Goal: Task Accomplishment & Management: Manage account settings

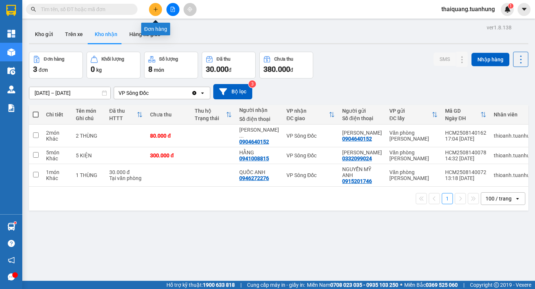
click at [155, 9] on icon "plus" at bounding box center [155, 9] width 5 height 5
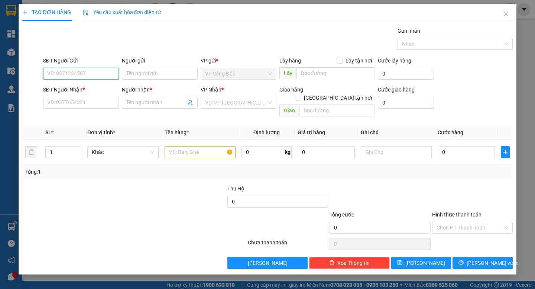
click at [88, 70] on input "SĐT Người Gửi" at bounding box center [81, 74] width 76 height 12
click at [89, 105] on input "SĐT Người Nhận *" at bounding box center [81, 103] width 76 height 12
click at [91, 100] on input "SĐT Người Nhận *" at bounding box center [81, 103] width 76 height 12
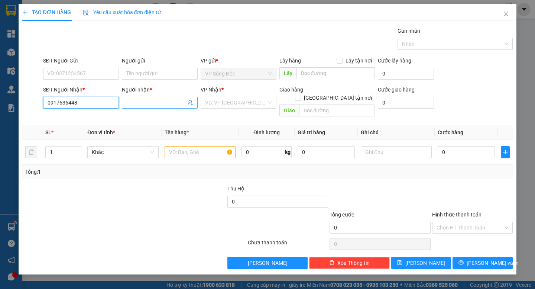
type input "0917636448"
click at [152, 104] on input "Người nhận *" at bounding box center [155, 103] width 59 height 8
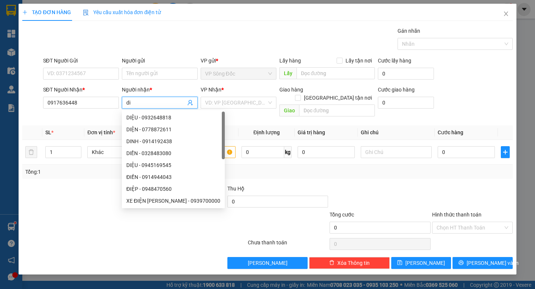
type input "d"
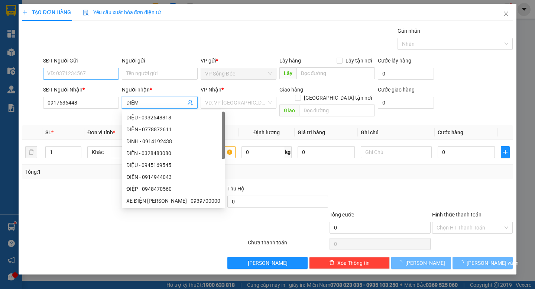
type input "DIỄM"
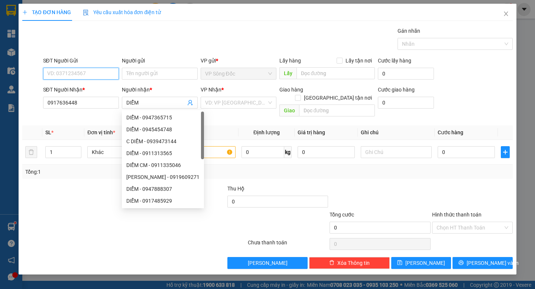
click at [107, 70] on input "SĐT Người Gửi" at bounding box center [81, 74] width 76 height 12
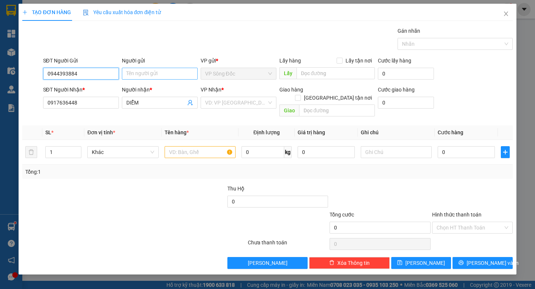
type input "0944393884"
click at [146, 74] on input "Người gửi" at bounding box center [160, 74] width 76 height 12
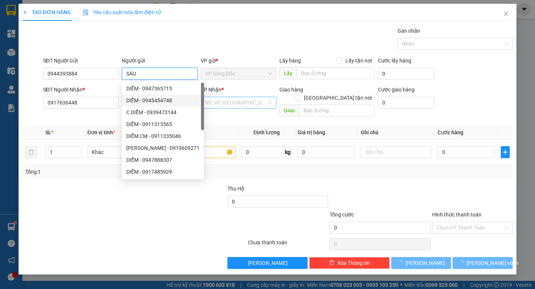
click at [270, 103] on div "VD: VP [GEOGRAPHIC_DATA]" at bounding box center [239, 103] width 76 height 12
type input "SÁU"
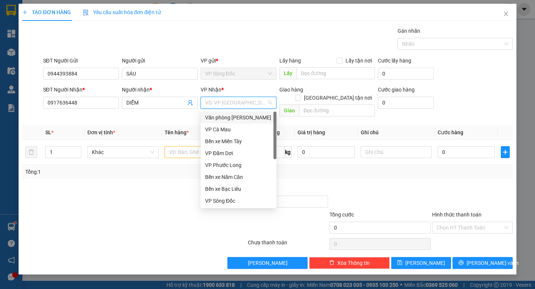
click at [244, 117] on div "Văn phòng [PERSON_NAME]" at bounding box center [238, 117] width 67 height 8
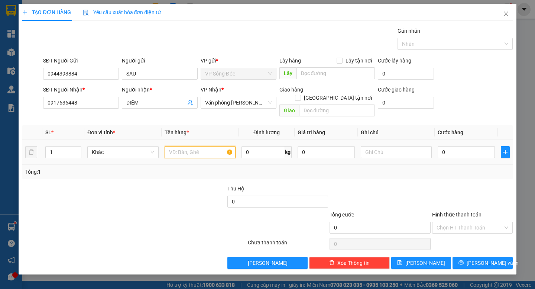
click at [189, 146] on input "text" at bounding box center [200, 152] width 71 height 12
type input "1 THÙNG"
click at [475, 147] on input "0" at bounding box center [466, 152] width 57 height 12
type input "3"
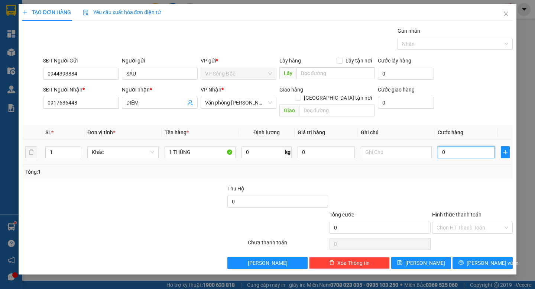
type input "3"
type input "30"
type input "300"
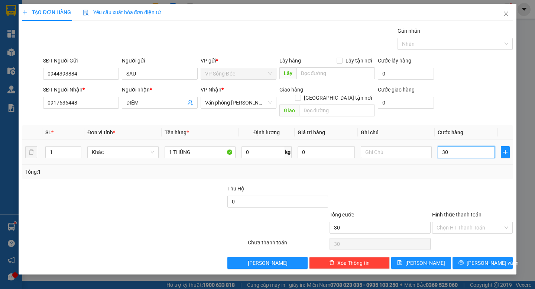
type input "300"
type input "3.000"
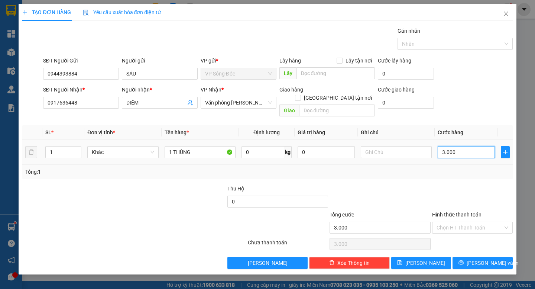
type input "30.000"
click at [457, 223] on input "Hình thức thanh toán" at bounding box center [470, 227] width 67 height 11
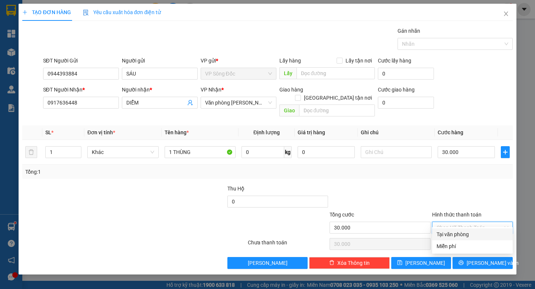
click at [468, 236] on div "Tại văn phòng" at bounding box center [473, 234] width 72 height 8
type input "0"
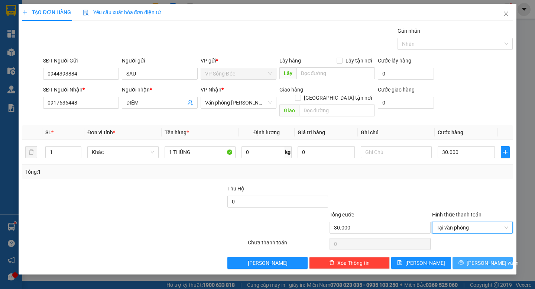
click at [476, 259] on span "[PERSON_NAME] và In" at bounding box center [493, 263] width 52 height 8
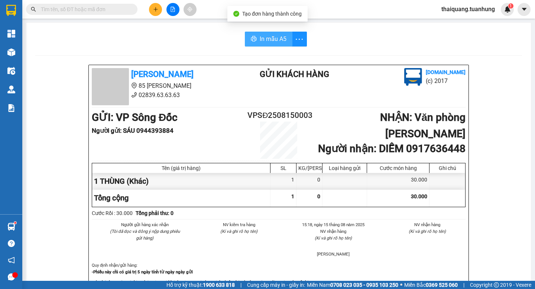
click at [254, 39] on button "In mẫu A5" at bounding box center [269, 39] width 48 height 15
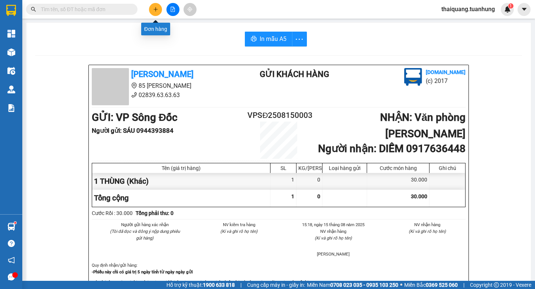
click at [155, 10] on icon "plus" at bounding box center [155, 9] width 5 height 5
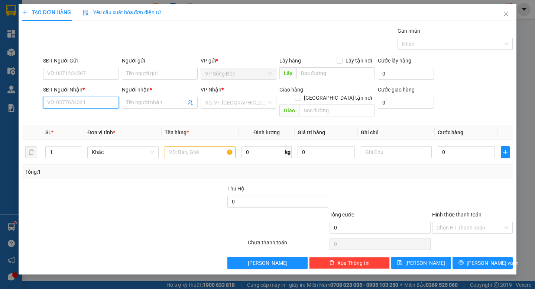
click at [61, 104] on input "SĐT Người Nhận *" at bounding box center [81, 103] width 76 height 12
type input "0934192199"
click at [81, 116] on div "0934192199 - [GEOGRAPHIC_DATA]" at bounding box center [90, 117] width 84 height 8
type input "vĩnh thắng"
type input "0934192199"
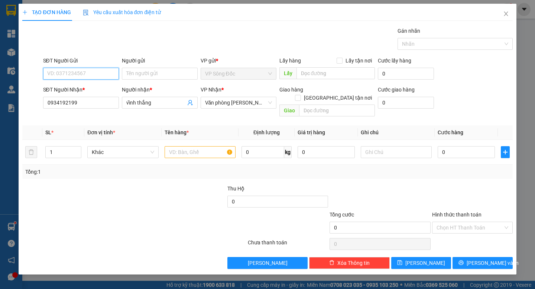
click at [109, 68] on input "SĐT Người Gửi" at bounding box center [81, 74] width 76 height 12
type input "0915991214"
click at [95, 89] on div "0915991214 - MUÔN" at bounding box center [81, 88] width 67 height 8
type input "MUÔN"
type input "0915991214"
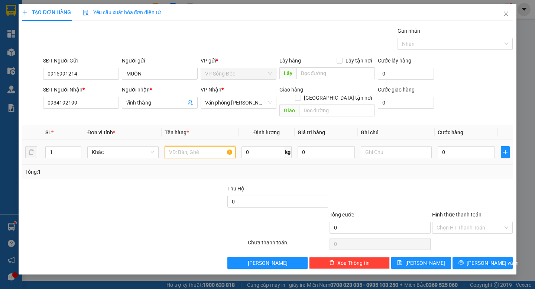
click at [187, 146] on input "text" at bounding box center [200, 152] width 71 height 12
type input "1 THÙNG"
click at [167, 102] on input "vĩnh thắng" at bounding box center [155, 103] width 59 height 8
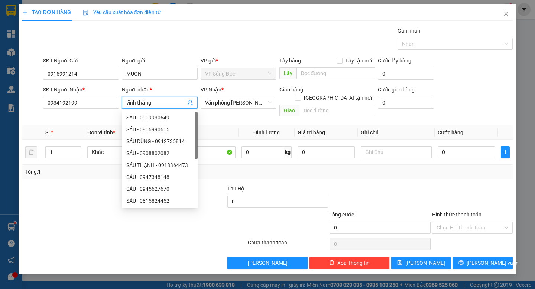
type input "v"
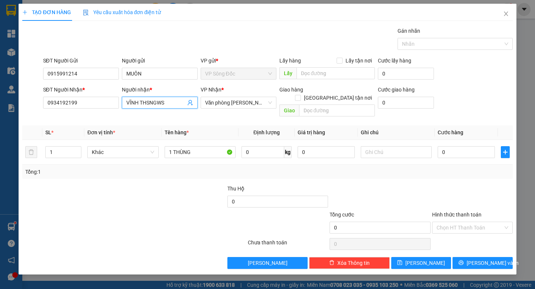
click at [167, 102] on input "VĨNH THSNGWS" at bounding box center [155, 103] width 59 height 8
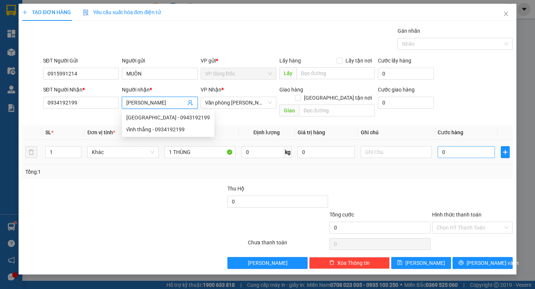
type input "[PERSON_NAME]"
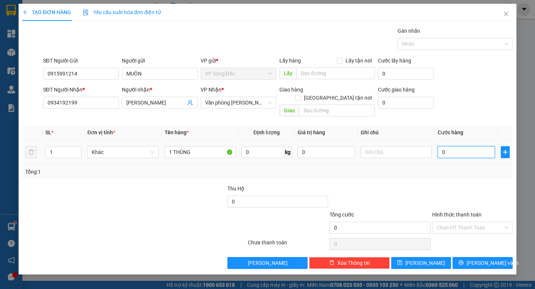
type input "5"
type input "50"
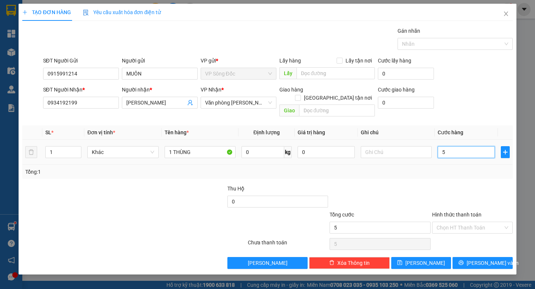
type input "50"
type input "500"
type input "5.000"
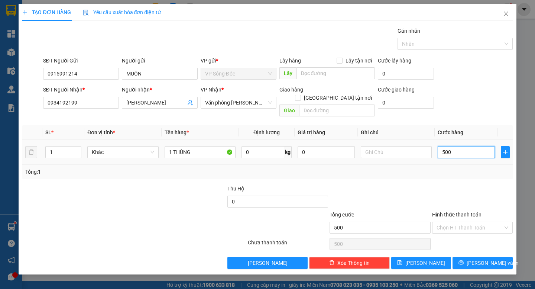
type input "5.000"
type input "50.000"
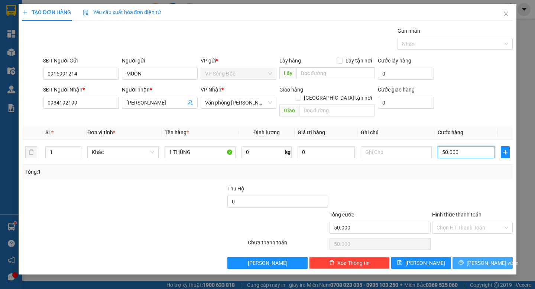
type input "50.000"
click at [475, 257] on button "[PERSON_NAME] và In" at bounding box center [483, 263] width 60 height 12
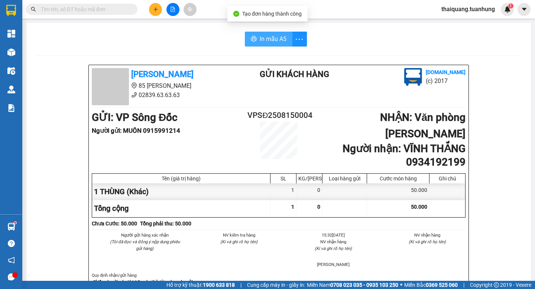
click at [278, 38] on span "In mẫu A5" at bounding box center [273, 38] width 27 height 9
click at [90, 9] on input "text" at bounding box center [85, 9] width 88 height 8
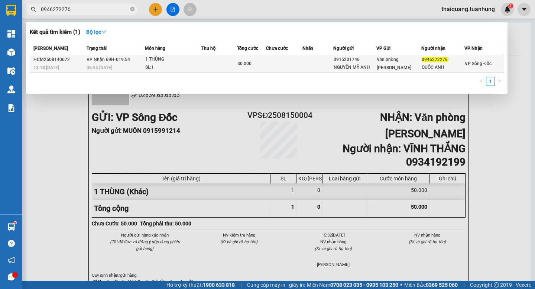
type input "0946272276"
click at [288, 70] on td at bounding box center [284, 63] width 36 height 17
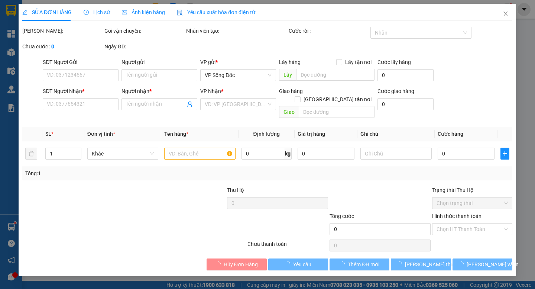
type input "0915201746"
type input "NGUYỄN MỸ ANH"
type input "0946272276"
type input "QUỐC ANH"
type input "30.000"
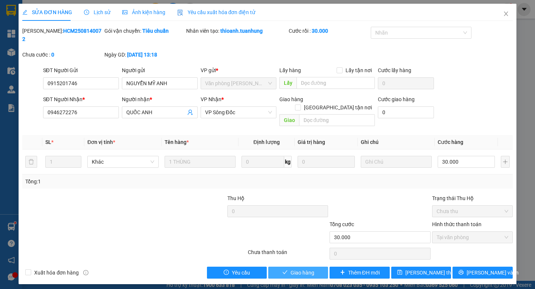
click at [302, 268] on span "Giao hàng" at bounding box center [303, 272] width 24 height 8
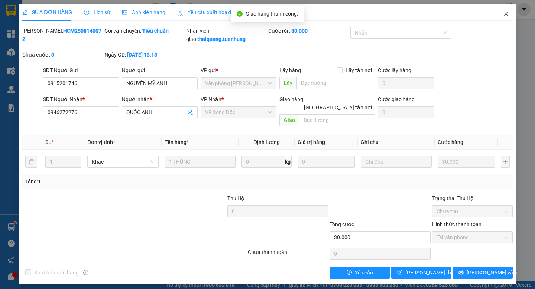
click at [505, 11] on span "Close" at bounding box center [506, 14] width 21 height 21
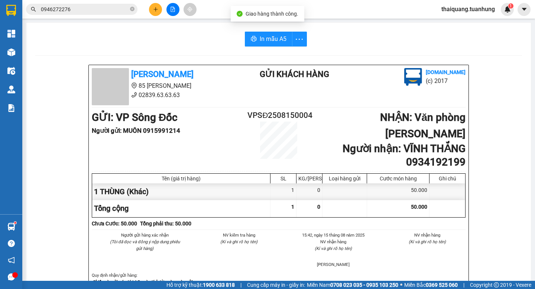
click at [405, 38] on div "In mẫu A5" at bounding box center [278, 39] width 487 height 15
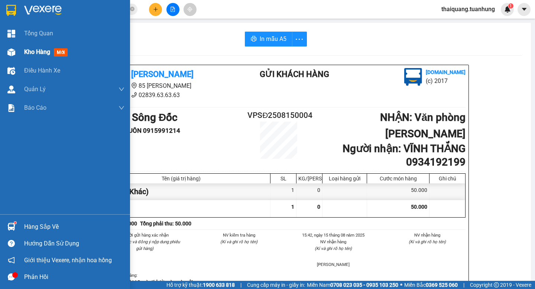
click at [37, 52] on span "Kho hàng" at bounding box center [37, 51] width 26 height 7
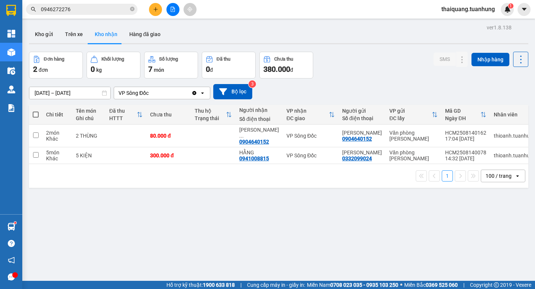
click at [375, 67] on div "Đơn hàng 2 đơn Khối lượng 0 kg Số lượng 7 món Đã thu 0 đ Chưa thu 380.000 đ SMS…" at bounding box center [279, 65] width 500 height 27
click at [358, 77] on div "Đơn hàng 2 đơn Khối lượng 0 kg Số lượng 7 món Đã thu 0 đ Chưa thu 380.000 đ SMS…" at bounding box center [279, 65] width 500 height 27
click at [354, 72] on div "Đơn hàng 2 đơn Khối lượng 0 kg Số lượng 7 món Đã thu 0 đ Chưa thu 380.000 đ SMS…" at bounding box center [279, 65] width 500 height 27
click at [47, 32] on button "Kho gửi" at bounding box center [44, 34] width 30 height 18
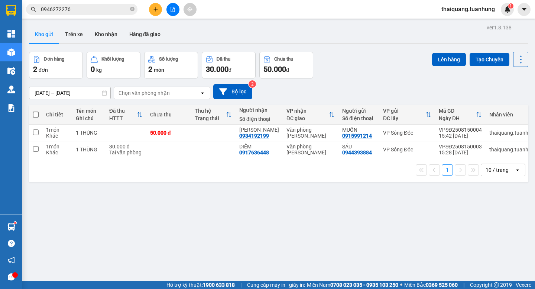
click at [384, 79] on div "[DATE] – [DATE] Press the down arrow key to interact with the calendar and sele…" at bounding box center [279, 91] width 500 height 26
click at [358, 79] on div "[DATE] – [DATE] Press the down arrow key to interact with the calendar and sele…" at bounding box center [279, 91] width 500 height 26
click at [61, 91] on input "[DATE] – [DATE]" at bounding box center [69, 93] width 81 height 12
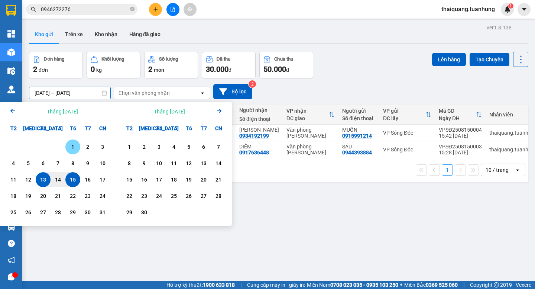
click at [70, 150] on div "1" at bounding box center [73, 146] width 10 height 9
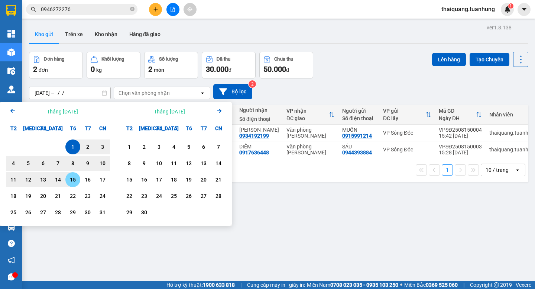
click at [76, 181] on div "15" at bounding box center [73, 179] width 10 height 9
type input "[DATE] – [DATE]"
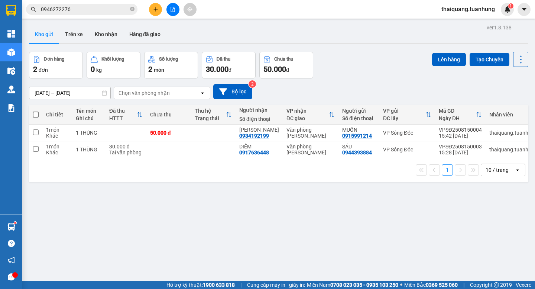
click at [358, 84] on div "[DATE] – [DATE] Press the down arrow key to interact with the calendar and sele…" at bounding box center [279, 91] width 500 height 15
click at [380, 81] on div "[DATE] – [DATE] Press the down arrow key to interact with the calendar and sele…" at bounding box center [279, 91] width 500 height 26
click at [109, 31] on button "Kho nhận" at bounding box center [106, 34] width 35 height 18
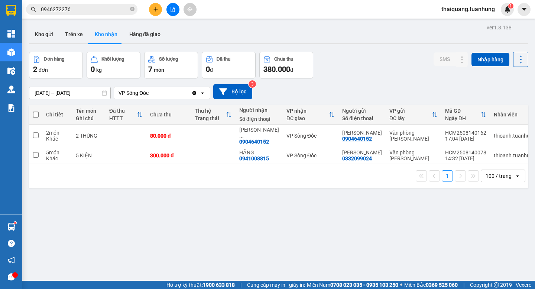
click at [377, 76] on div "Đơn hàng 2 đơn Khối lượng 0 kg Số lượng 7 món Đã thu 0 đ Chưa thu 380.000 đ SMS…" at bounding box center [279, 65] width 500 height 27
click at [376, 68] on div "Đơn hàng 2 đơn Khối lượng 0 kg Số lượng 7 món Đã thu 0 đ Chưa thu 380.000 đ SMS…" at bounding box center [279, 65] width 500 height 27
click at [36, 32] on button "Kho gửi" at bounding box center [44, 34] width 30 height 18
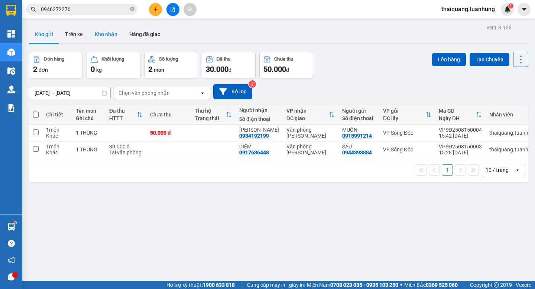
click at [111, 36] on button "Kho nhận" at bounding box center [106, 34] width 35 height 18
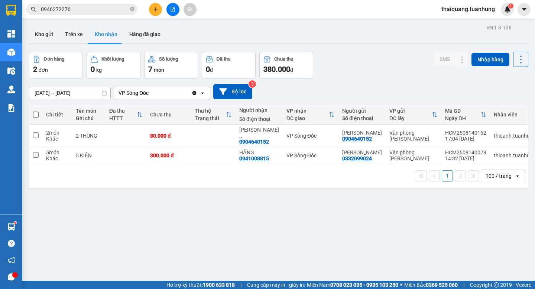
click at [378, 54] on div "Đơn hàng 2 đơn Khối lượng 0 kg Số lượng 7 món Đã thu 0 đ Chưa thu 380.000 đ SMS…" at bounding box center [279, 65] width 500 height 27
click at [154, 40] on button "Hàng đã giao" at bounding box center [144, 34] width 43 height 18
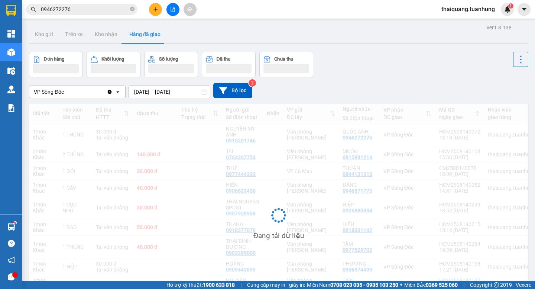
click at [352, 68] on div "Đơn hàng Khối lượng Số lượng Đã thu Chưa thu" at bounding box center [279, 65] width 500 height 26
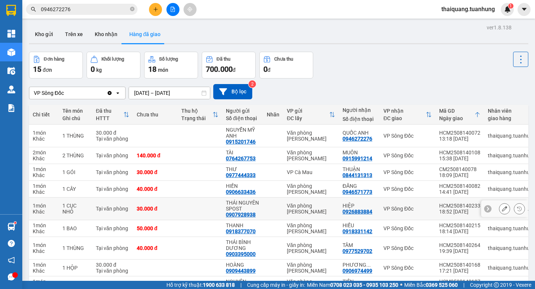
scroll to position [68, 0]
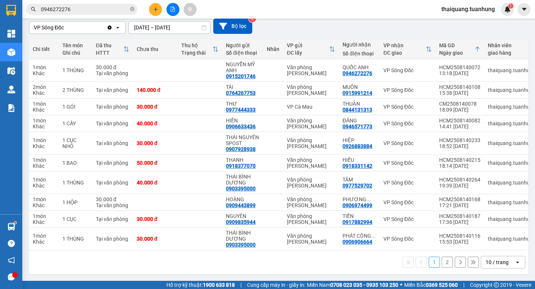
click at [206, 260] on div "1 2 10 / trang open" at bounding box center [279, 262] width 494 height 13
click at [488, 261] on div "10 / trang" at bounding box center [497, 261] width 23 height 7
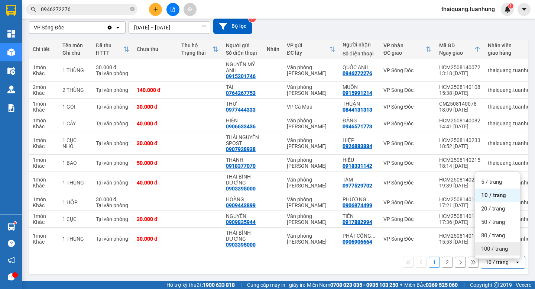
click at [488, 242] on div "100 / trang" at bounding box center [497, 248] width 45 height 13
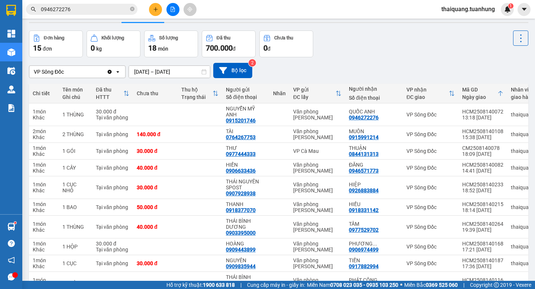
scroll to position [0, 0]
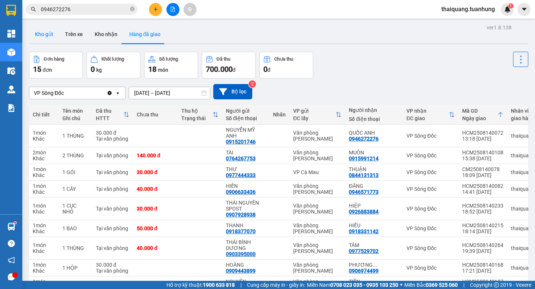
click at [41, 34] on button "Kho gửi" at bounding box center [44, 34] width 30 height 18
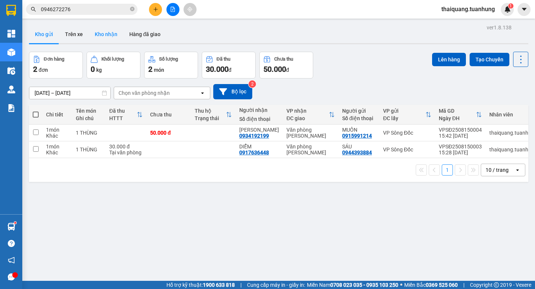
click at [104, 31] on button "Kho nhận" at bounding box center [106, 34] width 35 height 18
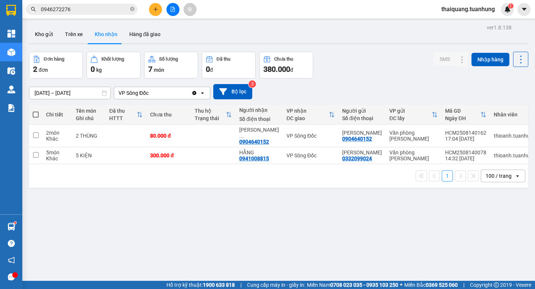
click at [371, 67] on div "Đơn hàng 2 đơn Khối lượng 0 kg Số lượng 7 món Đã thu 0 đ Chưa thu 380.000 đ SMS…" at bounding box center [279, 65] width 500 height 27
click at [254, 139] on div "0904640152" at bounding box center [254, 142] width 30 height 6
copy div "0904640152"
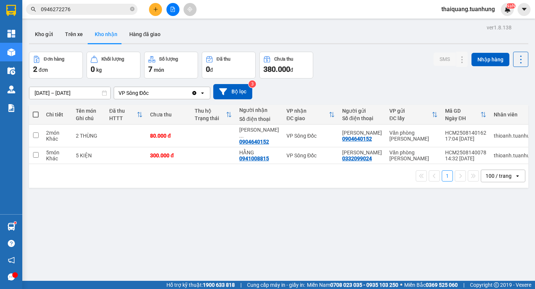
click at [87, 8] on input "0946272276" at bounding box center [85, 9] width 88 height 8
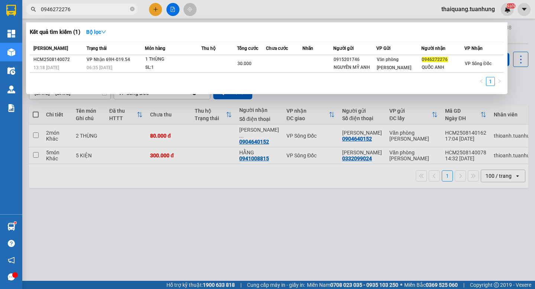
click at [87, 8] on input "0946272276" at bounding box center [85, 9] width 88 height 8
paste input "04640152"
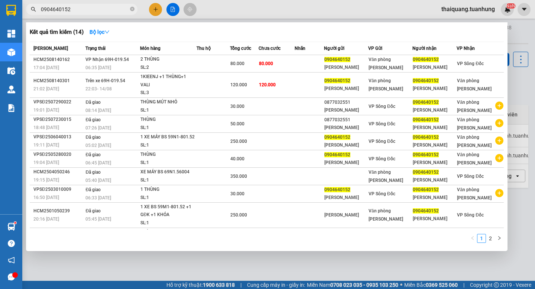
type input "0904640152"
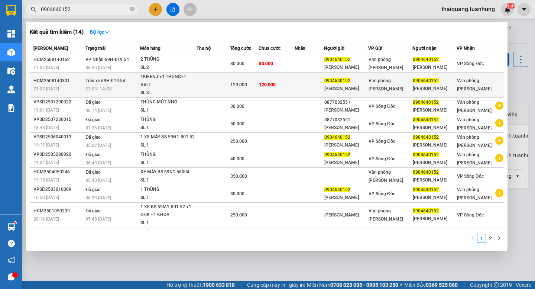
click at [399, 80] on div "Văn phòng [PERSON_NAME]" at bounding box center [390, 85] width 43 height 16
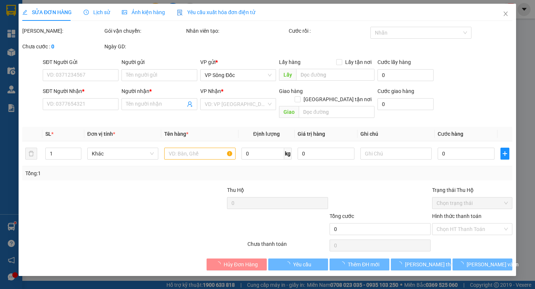
type input "0904640152"
type input "[PERSON_NAME]"
type input "0904640152"
type input "[PERSON_NAME]"
type input "120.000"
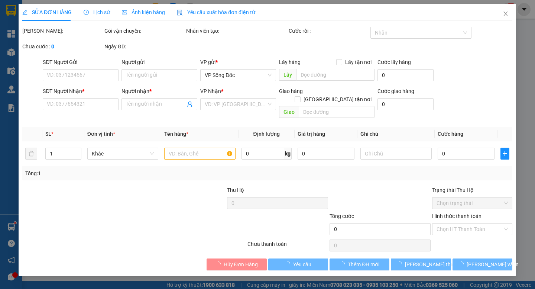
type input "120.000"
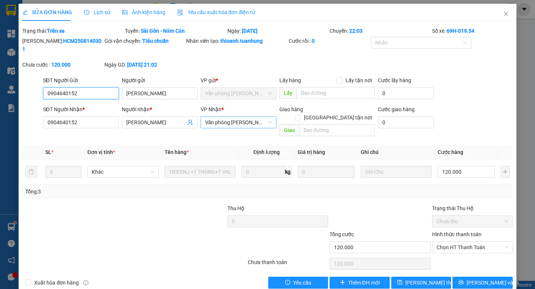
click at [234, 117] on span "Văn phòng [PERSON_NAME]" at bounding box center [238, 122] width 67 height 11
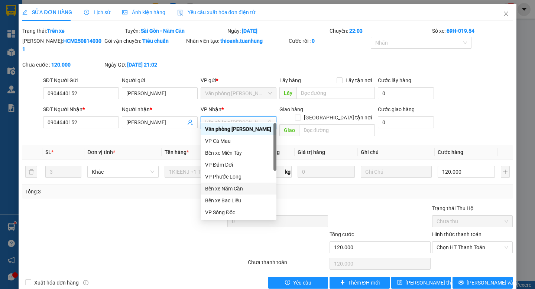
scroll to position [48, 0]
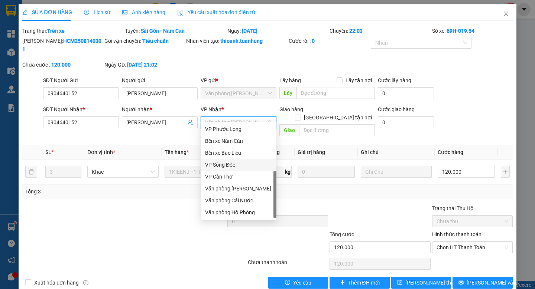
click at [234, 164] on div "VP Sông Đốc" at bounding box center [238, 165] width 67 height 8
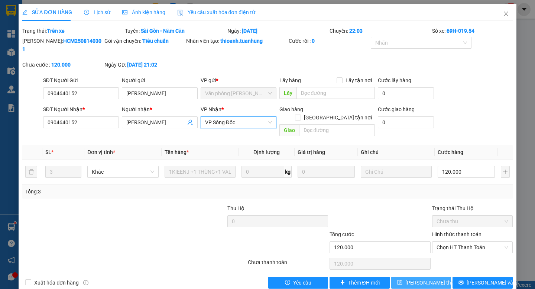
click at [426, 278] on span "[PERSON_NAME] thay đổi" at bounding box center [435, 282] width 59 height 8
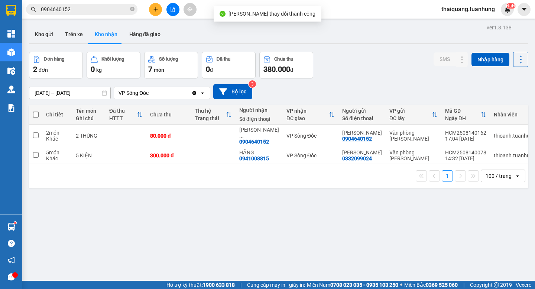
click at [371, 59] on div "Đơn hàng 2 đơn Khối lượng 0 kg Số lượng 7 món Đã thu 0 đ Chưa thu 380.000 đ SMS…" at bounding box center [279, 65] width 500 height 27
click at [368, 58] on div "Đơn hàng 2 đơn Khối lượng 0 kg Số lượng 7 món Đã thu 0 đ Chưa thu 380.000 đ SMS…" at bounding box center [279, 65] width 500 height 27
click at [41, 34] on button "Kho gửi" at bounding box center [44, 34] width 30 height 18
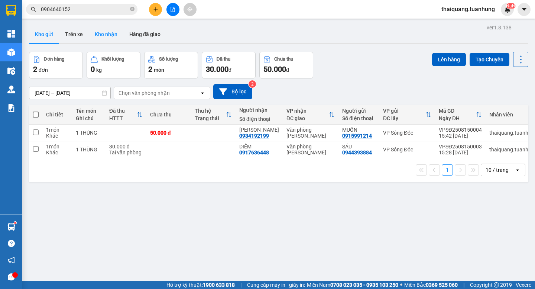
click at [108, 35] on button "Kho nhận" at bounding box center [106, 34] width 35 height 18
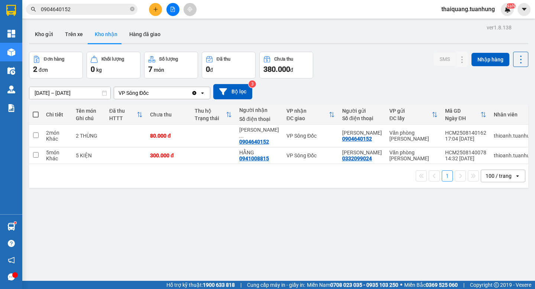
click at [358, 61] on div "Đơn hàng 2 đơn Khối lượng 0 kg Số lượng 7 món Đã thu 0 đ Chưa thu 380.000 đ SMS…" at bounding box center [279, 65] width 500 height 27
click at [86, 6] on input "0904640152" at bounding box center [85, 9] width 88 height 8
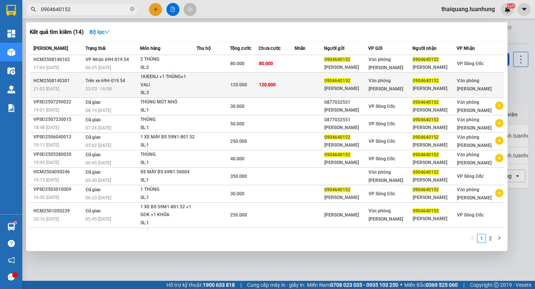
click at [401, 80] on div "Văn phòng [PERSON_NAME]" at bounding box center [390, 85] width 43 height 16
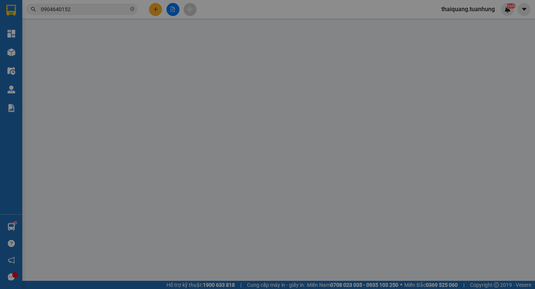
type input "0904640152"
type input "[PERSON_NAME]"
type input "0904640152"
type input "[PERSON_NAME]"
type input "120.000"
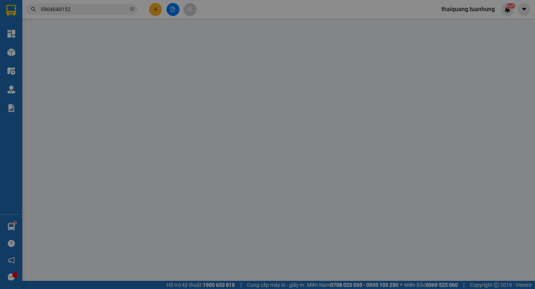
type input "120.000"
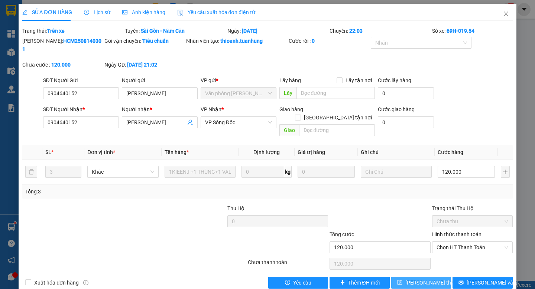
click at [419, 278] on span "[PERSON_NAME] thay đổi" at bounding box center [435, 282] width 59 height 8
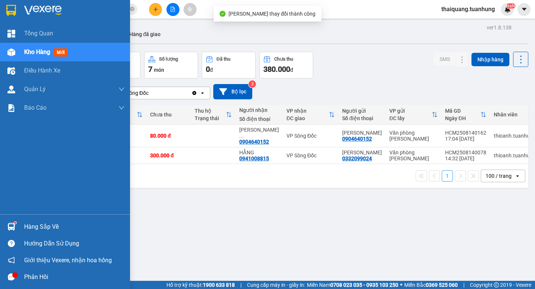
click at [43, 230] on div "Hàng sắp về" at bounding box center [74, 226] width 100 height 11
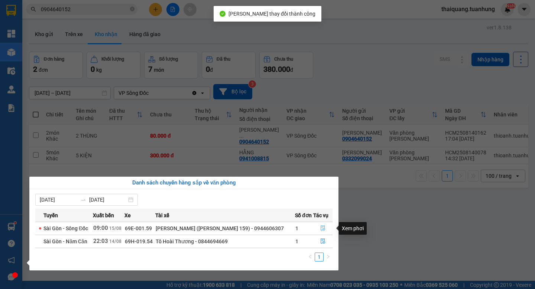
click at [321, 227] on icon "file-done" at bounding box center [323, 228] width 4 height 5
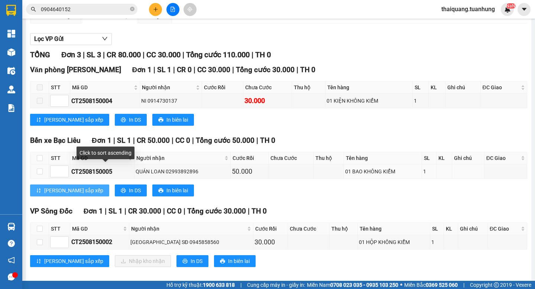
scroll to position [90, 0]
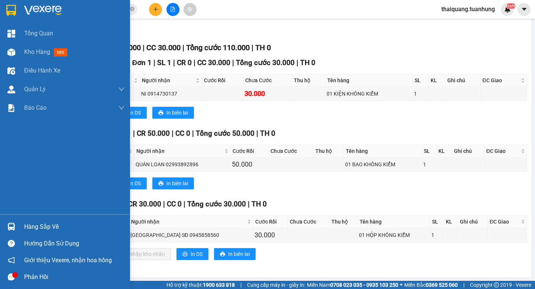
click at [66, 223] on div "Hàng sắp về" at bounding box center [74, 226] width 100 height 11
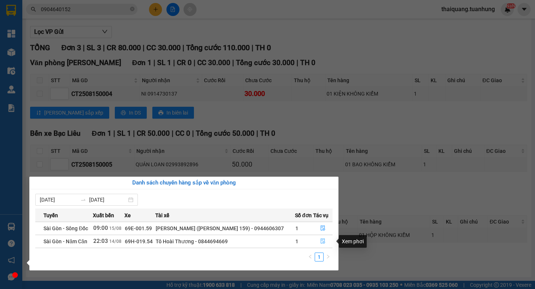
click at [322, 240] on icon "file-done" at bounding box center [322, 240] width 5 height 5
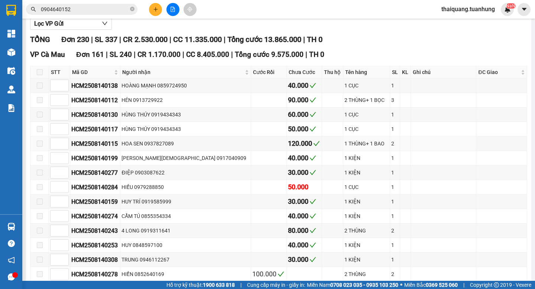
type input "[DATE]"
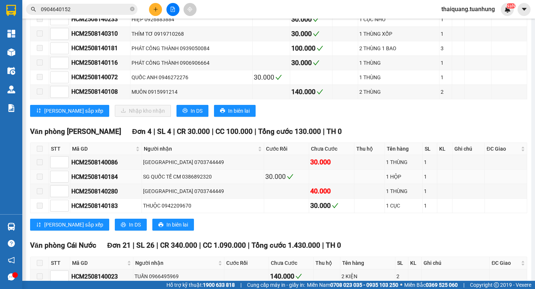
scroll to position [2881, 0]
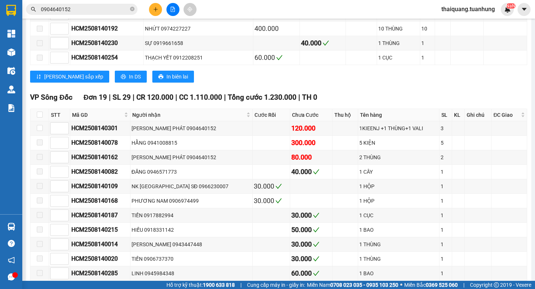
click at [36, 121] on th at bounding box center [39, 115] width 19 height 12
click at [37, 117] on input "checkbox" at bounding box center [40, 115] width 6 height 6
checkbox input "true"
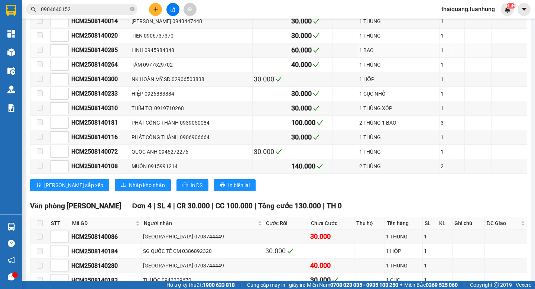
scroll to position [3179, 0]
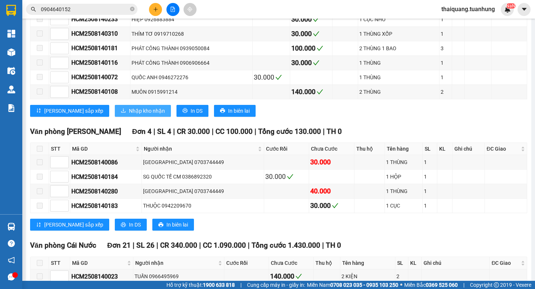
click at [129, 115] on span "Nhập kho nhận" at bounding box center [147, 111] width 36 height 8
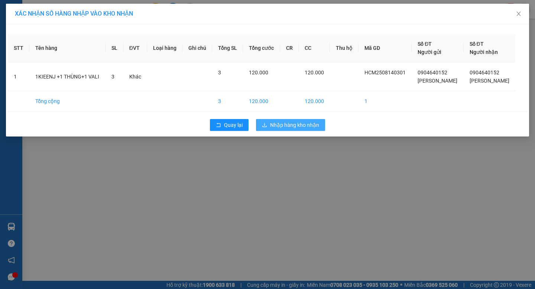
click at [294, 128] on span "Nhập hàng kho nhận" at bounding box center [294, 125] width 49 height 8
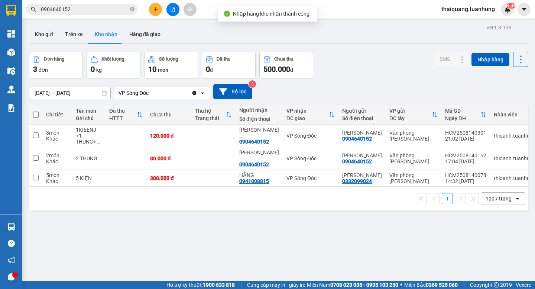
click at [391, 66] on div "Đơn hàng 3 đơn Khối lượng 0 kg Số lượng 10 món Đã thu 0 đ Chưa thu 500.000 đ SM…" at bounding box center [279, 65] width 500 height 27
